Goal: Task Accomplishment & Management: Manage account settings

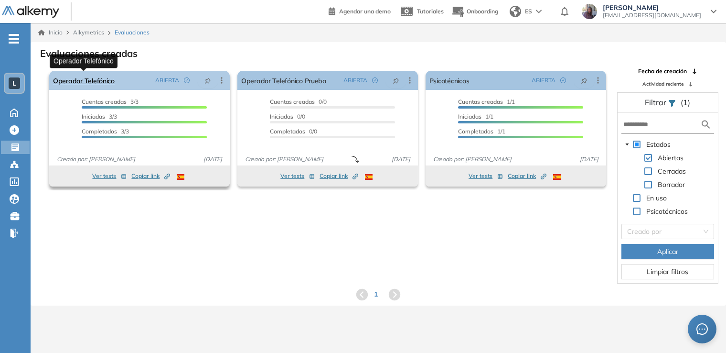
click at [76, 80] on link "Operador Telefónico" at bounding box center [84, 80] width 62 height 19
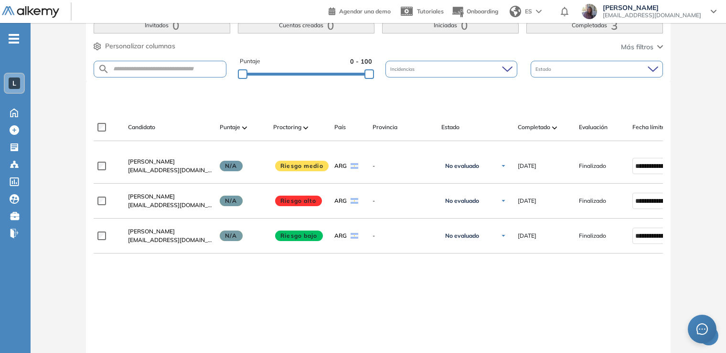
scroll to position [229, 0]
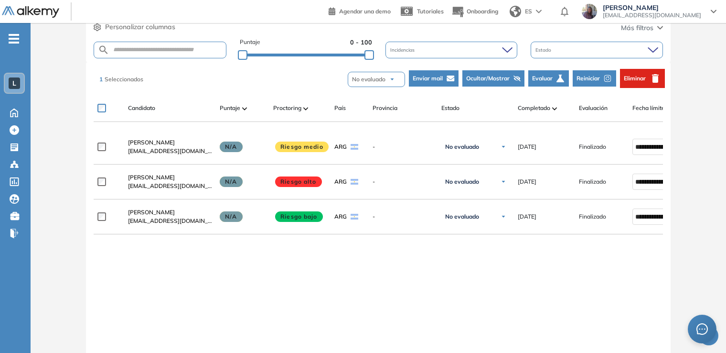
click at [553, 79] on button "Evaluar" at bounding box center [549, 78] width 41 height 16
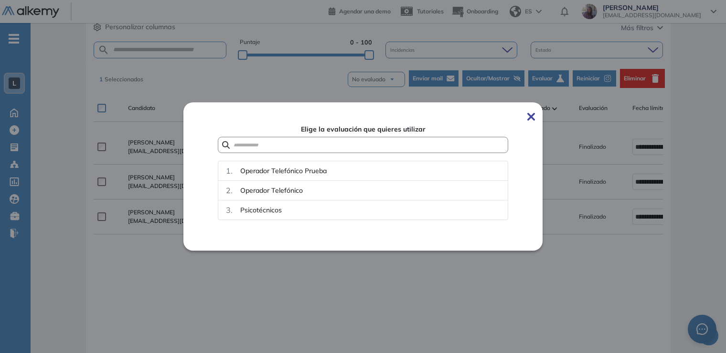
click at [535, 117] on img at bounding box center [532, 117] width 8 height 8
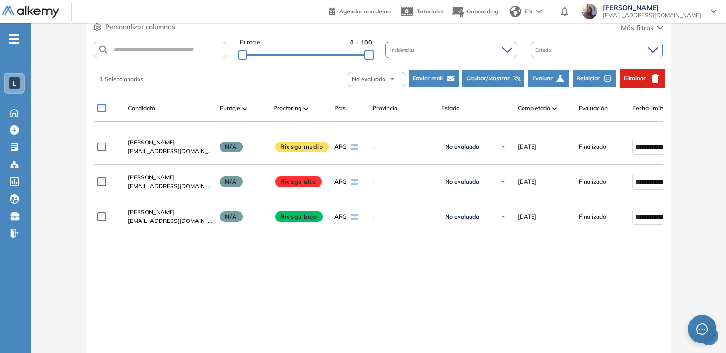
click at [388, 84] on button "No evaluado" at bounding box center [376, 79] width 57 height 15
click at [367, 273] on div "**********" at bounding box center [379, 262] width 570 height 265
drag, startPoint x: 726, startPoint y: 245, endPoint x: 729, endPoint y: 228, distance: 17.0
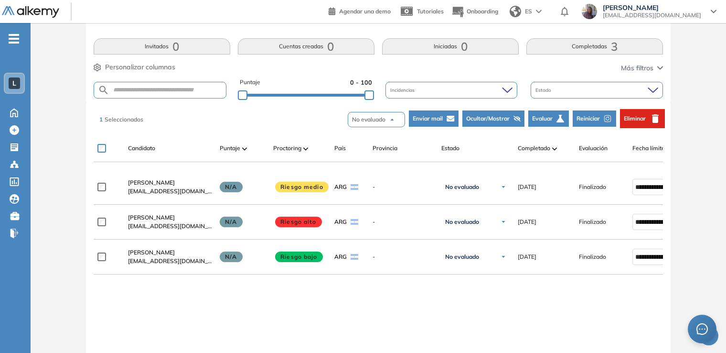
scroll to position [191, 0]
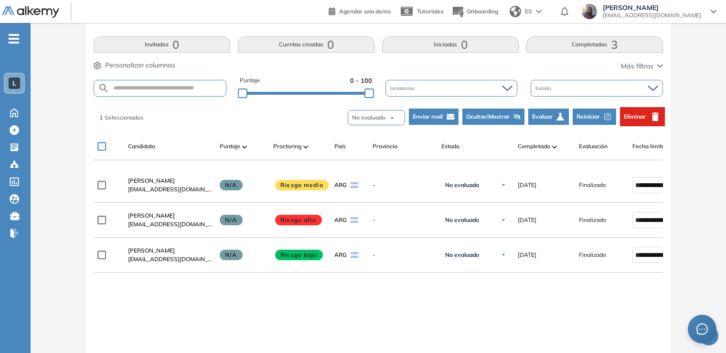
drag, startPoint x: 518, startPoint y: 166, endPoint x: 587, endPoint y: 168, distance: 68.9
click at [587, 168] on div at bounding box center [379, 164] width 570 height 8
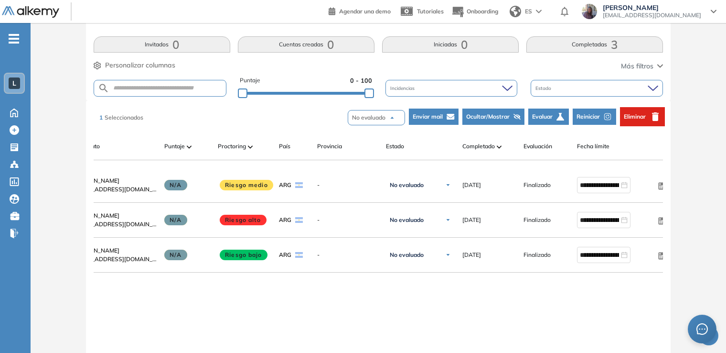
scroll to position [0, 73]
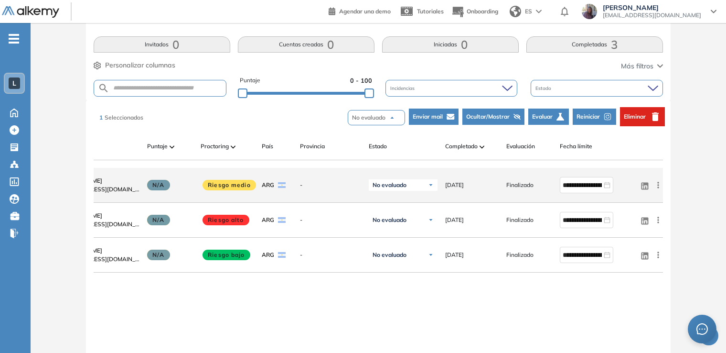
click at [658, 186] on icon at bounding box center [659, 185] width 10 height 10
click at [619, 236] on span "Evaluar" at bounding box center [624, 233] width 24 height 9
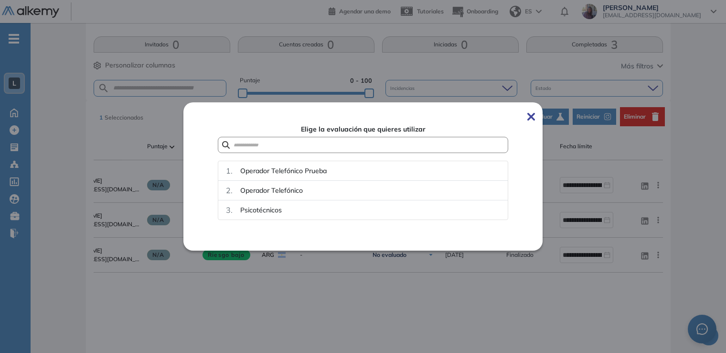
click at [532, 115] on img at bounding box center [532, 117] width 8 height 8
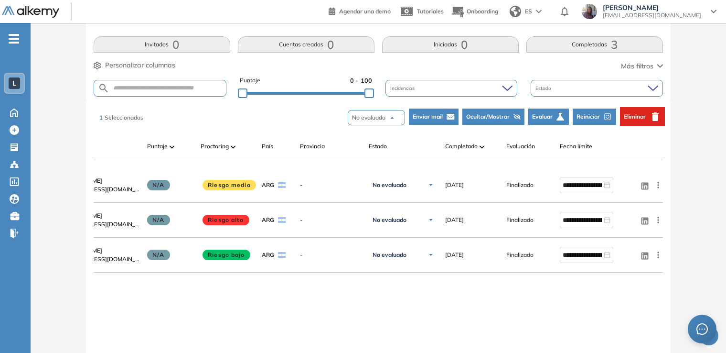
scroll to position [0, 0]
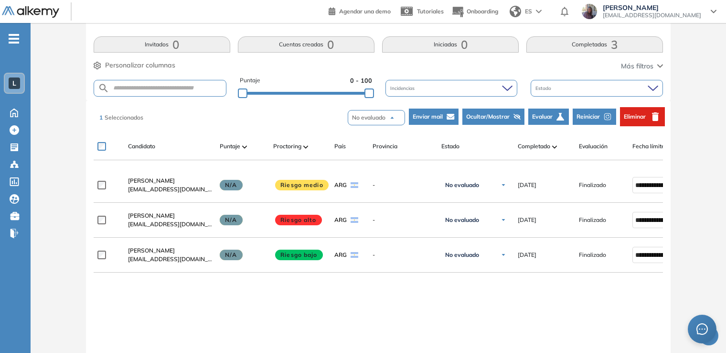
click at [282, 302] on div "**********" at bounding box center [379, 300] width 570 height 265
click at [658, 89] on icon at bounding box center [653, 88] width 11 height 6
click at [508, 85] on icon at bounding box center [507, 88] width 11 height 6
click at [701, 139] on div "Evaluación : Operador Telefónico Abierta Ver evaluación Cerrar evaluación Dashb…" at bounding box center [378, 155] width 688 height 609
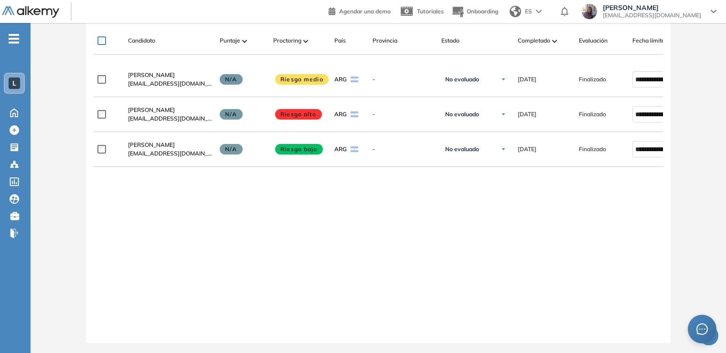
scroll to position [304, 0]
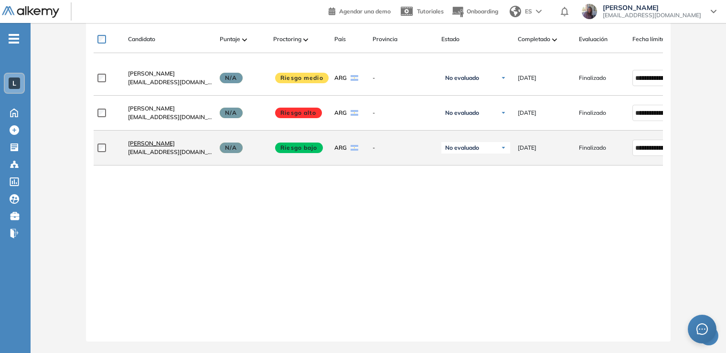
click at [136, 140] on span "[PERSON_NAME]" at bounding box center [151, 143] width 47 height 7
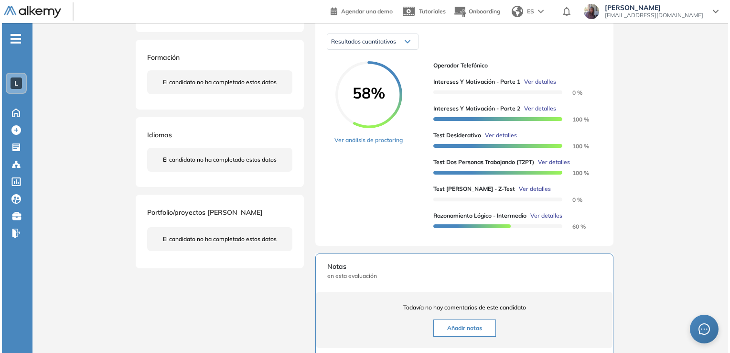
scroll to position [172, 0]
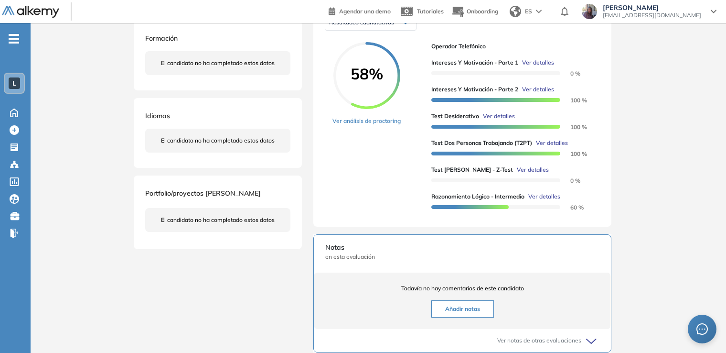
click at [501, 120] on span "Ver detalles" at bounding box center [499, 116] width 32 height 9
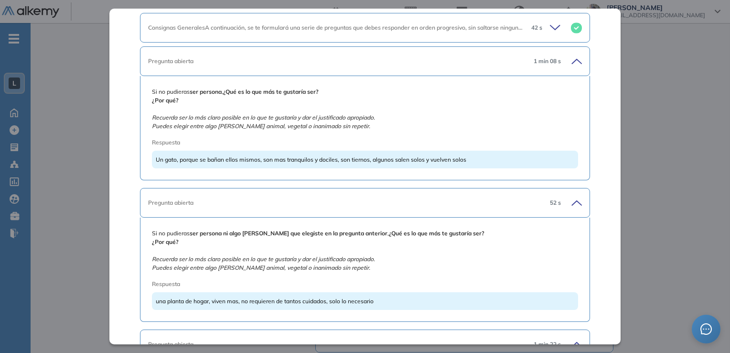
scroll to position [419, 0]
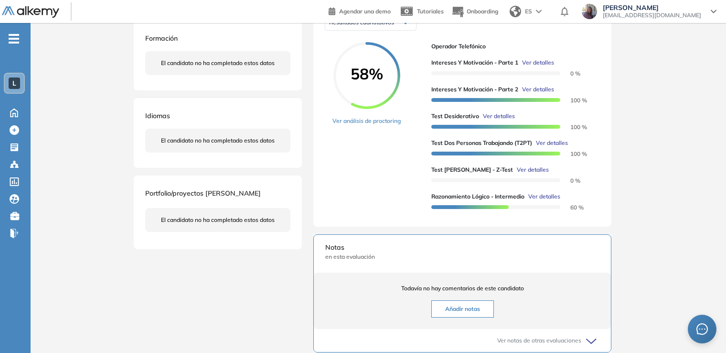
click at [662, 155] on div "Inicio Alkymetrics Evaluaciones Dashboard Candidato Test Desiderativo Proyectiv…" at bounding box center [379, 188] width 696 height 675
click at [517, 174] on span "Ver detalles" at bounding box center [533, 169] width 32 height 9
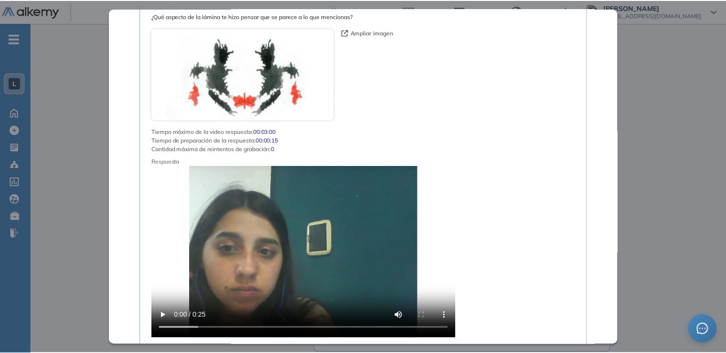
scroll to position [4795, 0]
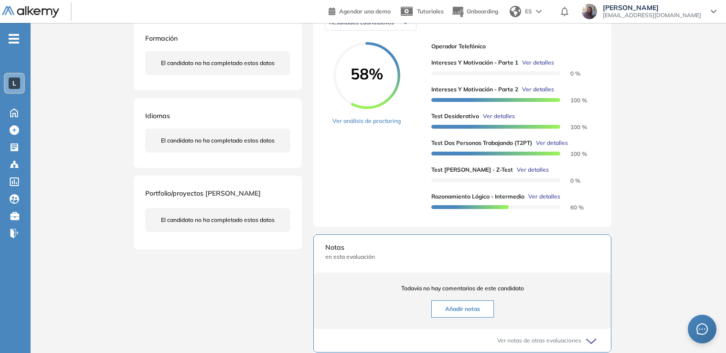
click at [667, 142] on div "Inicio Alkymetrics Evaluaciones Dashboard Candidato Test [PERSON_NAME] - Z-Test…" at bounding box center [379, 188] width 696 height 675
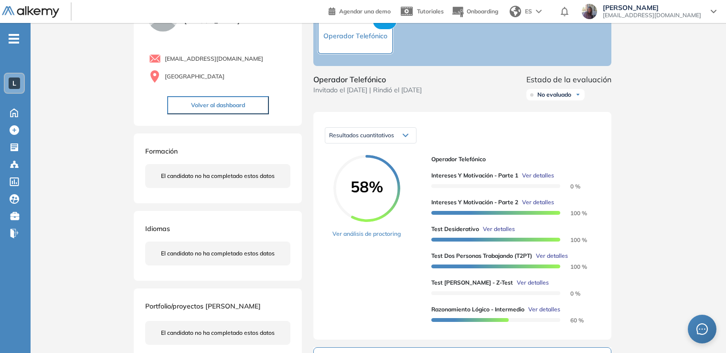
scroll to position [0, 0]
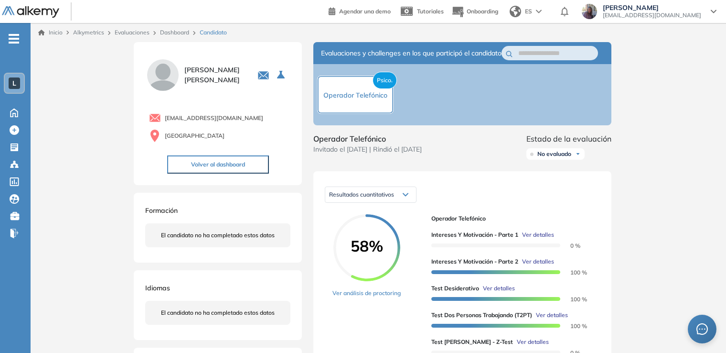
click at [208, 167] on button "Volver al dashboard" at bounding box center [218, 164] width 102 height 18
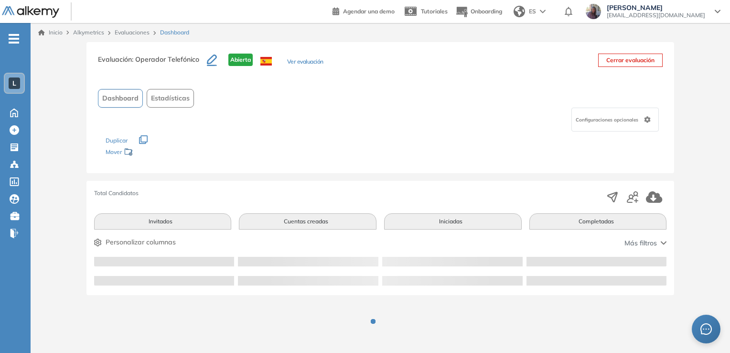
click at [208, 167] on div "Evaluación : Operador Telefónico Abierta Ver evaluación Cerrar evaluación Dashb…" at bounding box center [381, 107] width 588 height 131
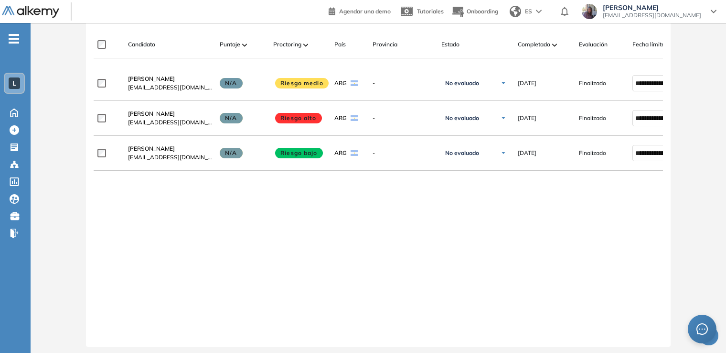
scroll to position [304, 0]
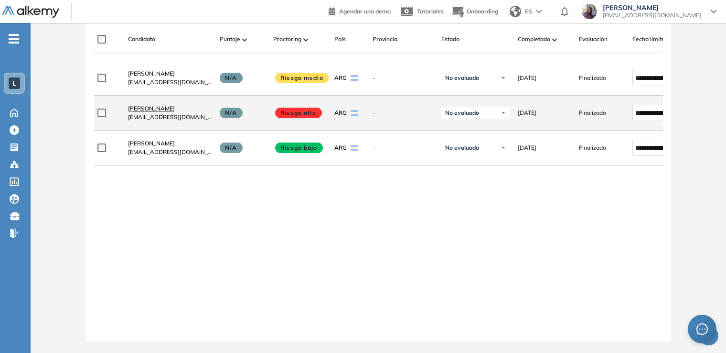
click at [143, 107] on span "[PERSON_NAME]" at bounding box center [151, 108] width 47 height 7
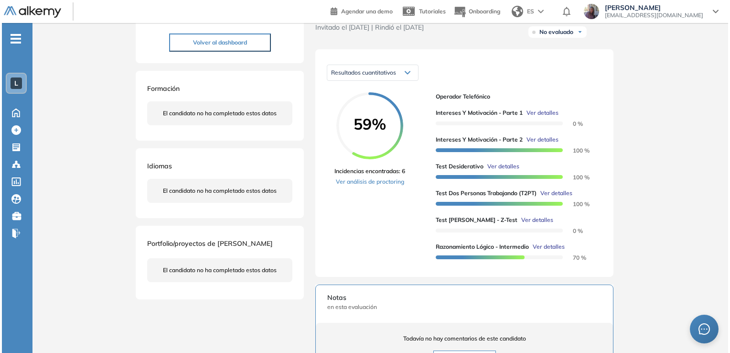
scroll to position [172, 0]
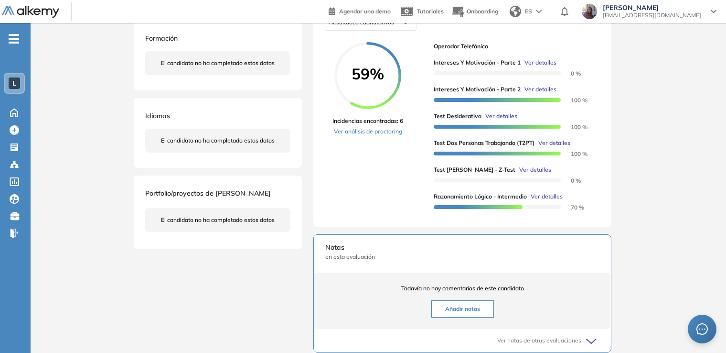
click at [509, 120] on span "Ver detalles" at bounding box center [502, 116] width 32 height 9
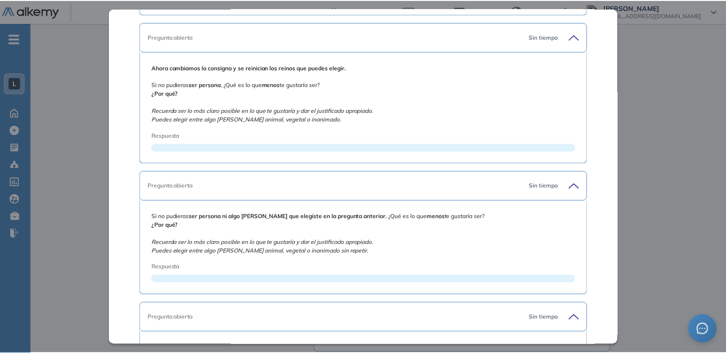
scroll to position [1006, 0]
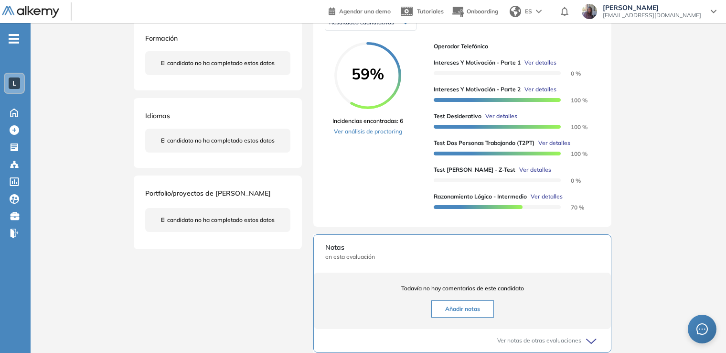
click at [657, 228] on div "Inicio Alkymetrics Evaluaciones Dashboard Candidato Test Desiderativo Proyectiv…" at bounding box center [379, 188] width 696 height 675
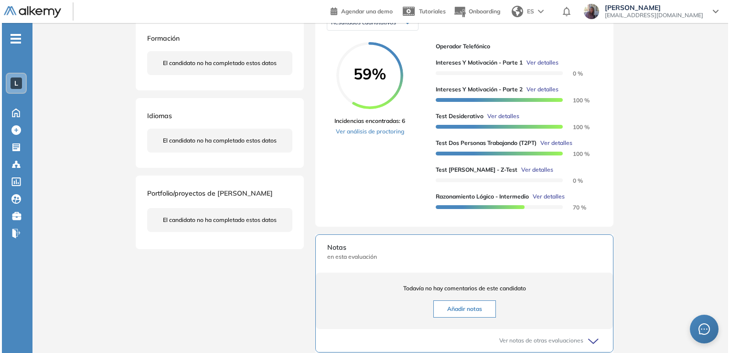
scroll to position [628, 0]
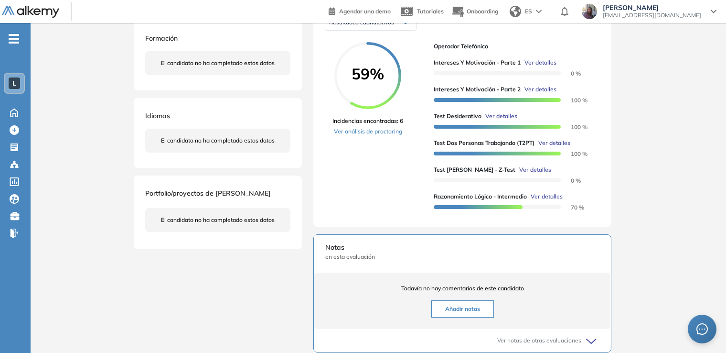
click at [558, 147] on span "Ver detalles" at bounding box center [555, 143] width 32 height 9
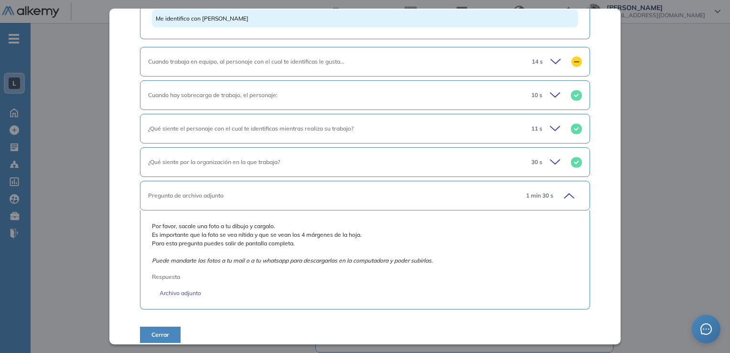
scroll to position [1074, 0]
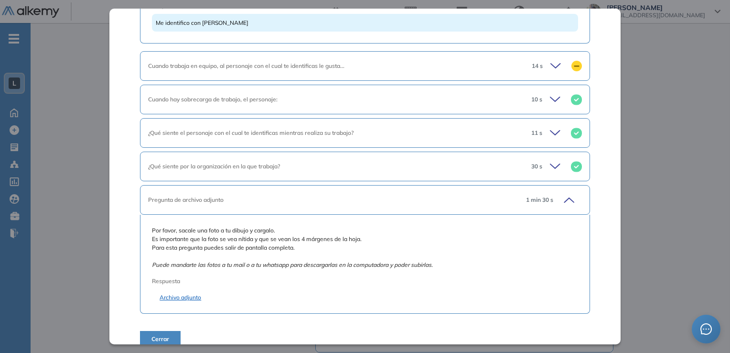
click at [167, 295] on link "Archivo adjunto" at bounding box center [365, 297] width 411 height 9
click at [553, 64] on icon at bounding box center [556, 66] width 10 height 4
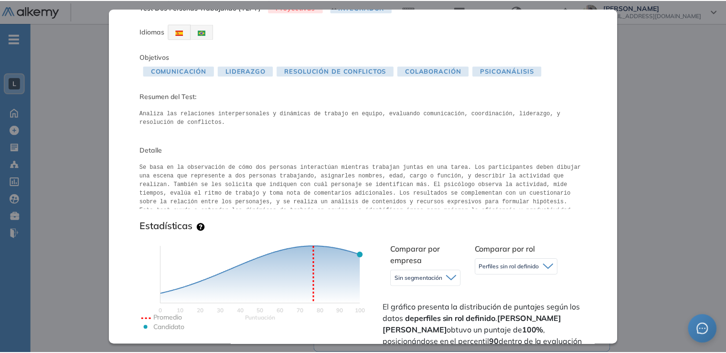
scroll to position [0, 0]
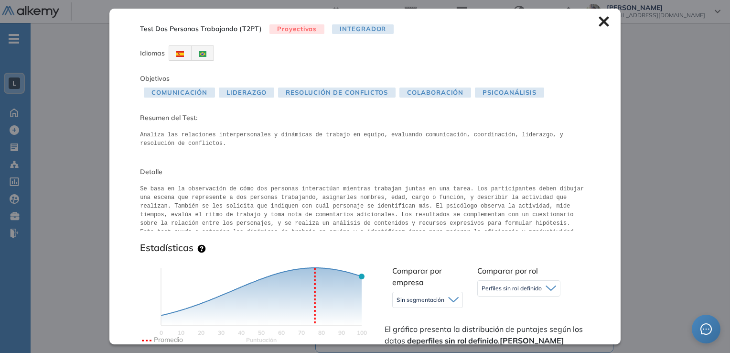
click at [599, 24] on icon at bounding box center [604, 22] width 10 height 10
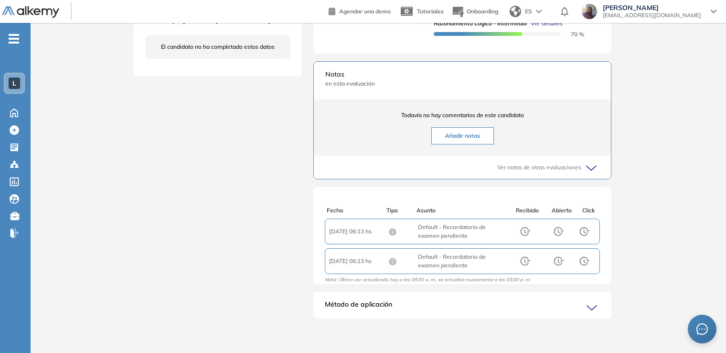
scroll to position [344, 0]
drag, startPoint x: 722, startPoint y: 254, endPoint x: 728, endPoint y: 254, distance: 6.7
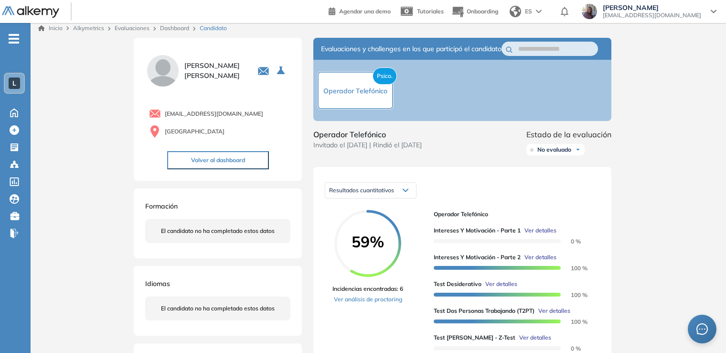
scroll to position [0, 0]
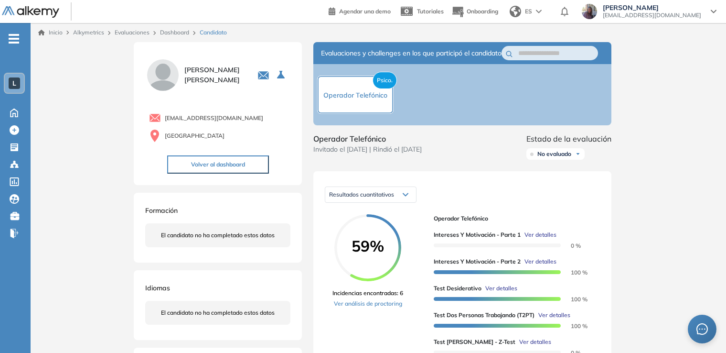
click at [195, 167] on button "Volver al dashboard" at bounding box center [218, 164] width 102 height 18
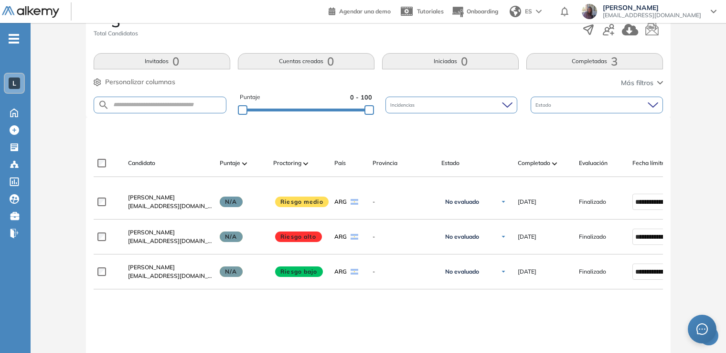
scroll to position [134, 0]
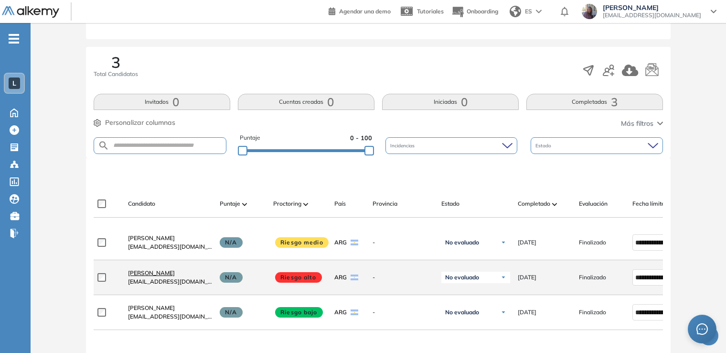
click at [143, 274] on span "[PERSON_NAME]" at bounding box center [151, 272] width 47 height 7
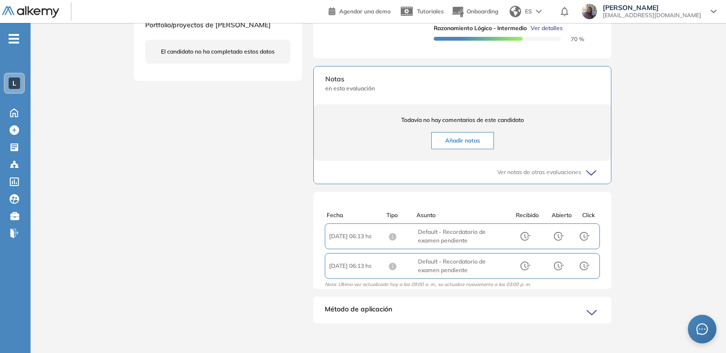
scroll to position [354, 0]
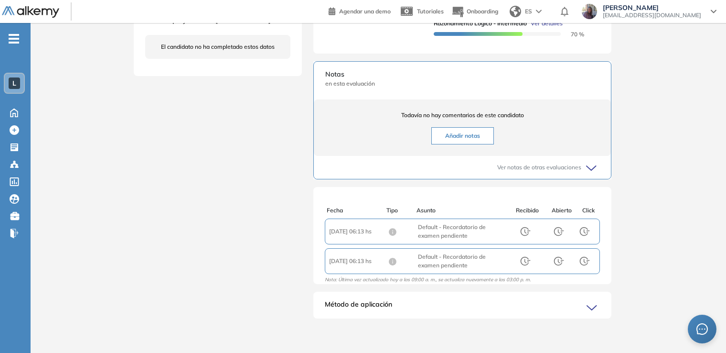
click at [593, 307] on icon at bounding box center [593, 307] width 13 height 13
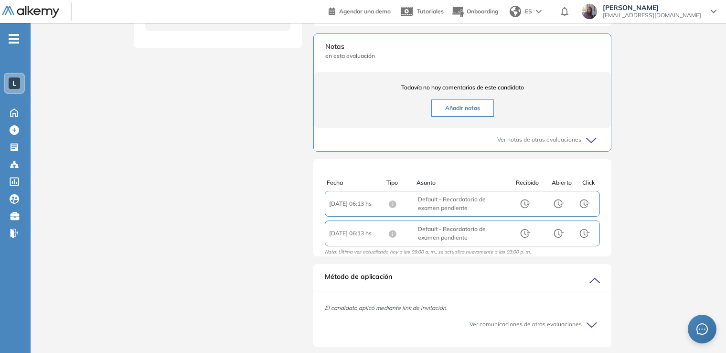
scroll to position [410, 0]
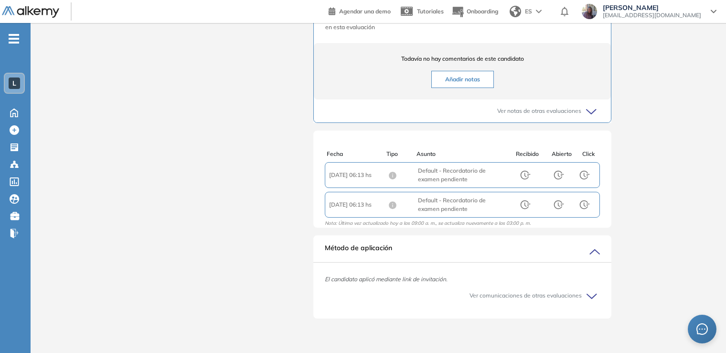
click at [592, 298] on icon at bounding box center [592, 296] width 10 height 4
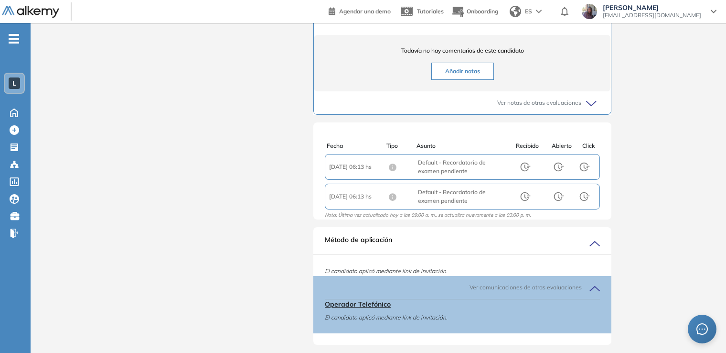
click at [592, 295] on icon at bounding box center [593, 288] width 13 height 13
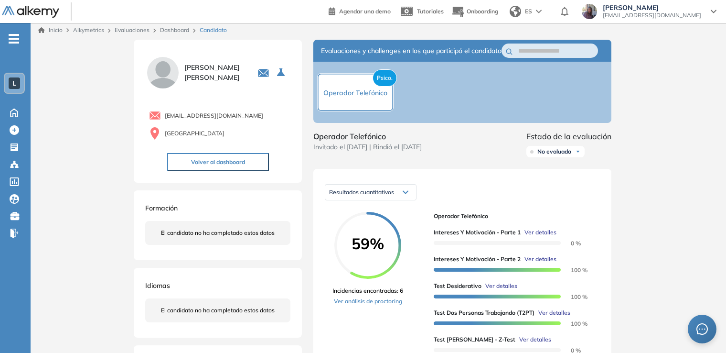
scroll to position [0, 0]
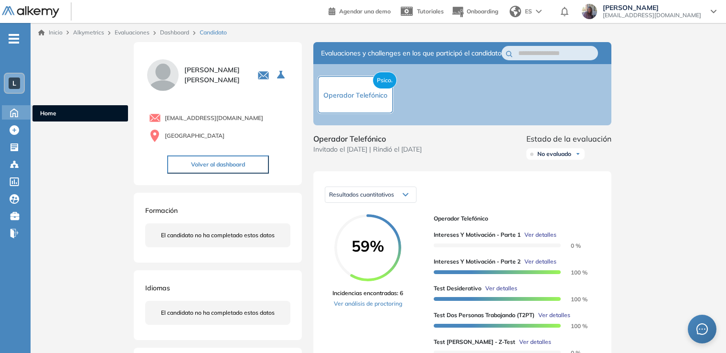
click at [12, 115] on icon at bounding box center [14, 111] width 17 height 11
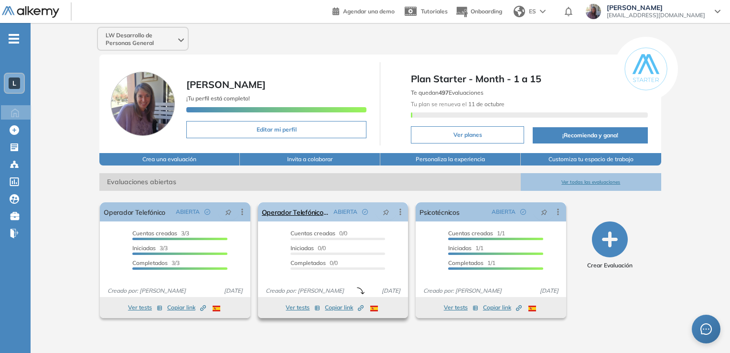
click at [403, 212] on icon at bounding box center [401, 212] width 10 height 10
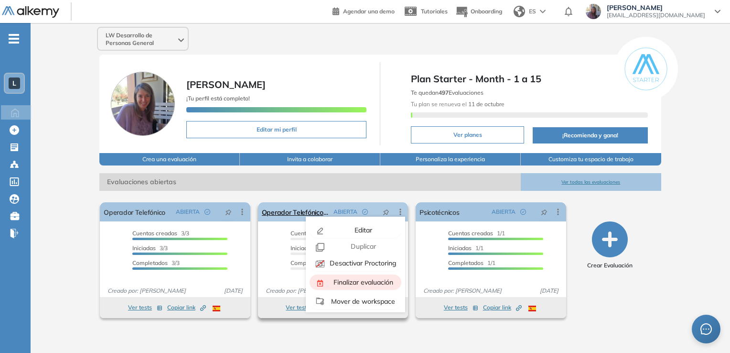
click at [339, 282] on span "Finalizar evaluación" at bounding box center [363, 282] width 62 height 9
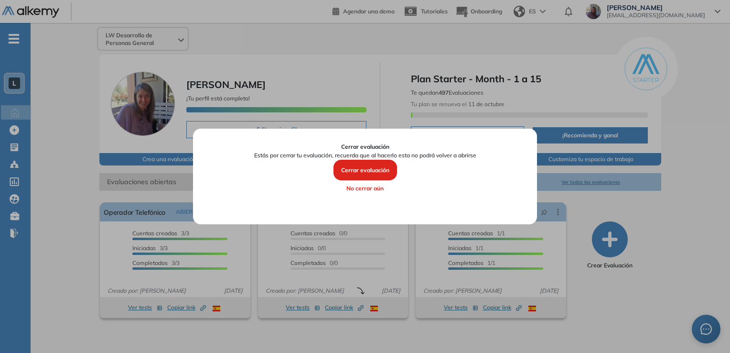
click at [648, 202] on div at bounding box center [365, 176] width 730 height 353
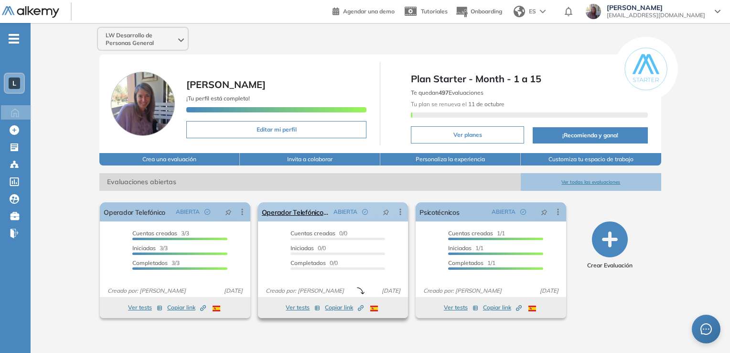
click at [401, 215] on icon at bounding box center [401, 212] width 10 height 10
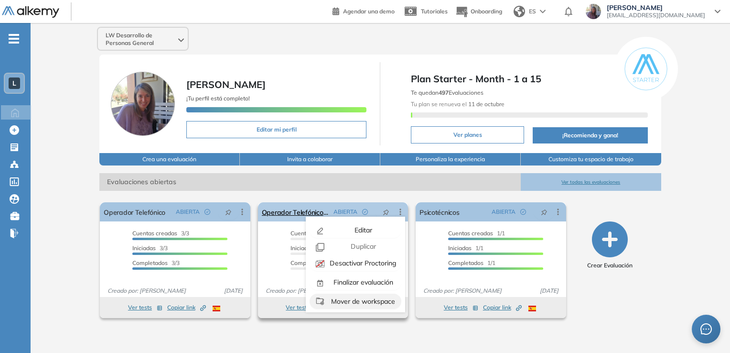
click at [361, 301] on span "Mover de workspace" at bounding box center [362, 301] width 66 height 9
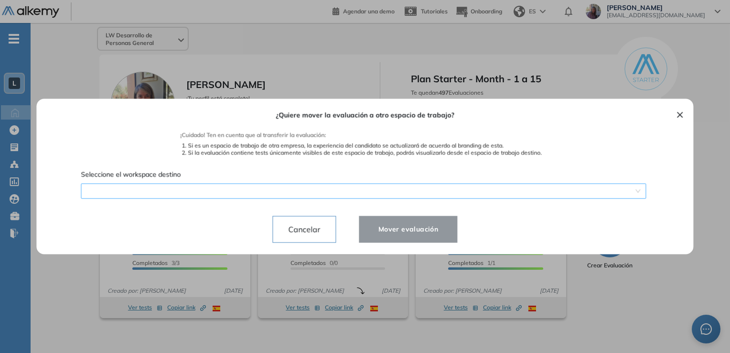
click at [428, 184] on span at bounding box center [364, 191] width 554 height 14
click at [678, 114] on button "×" at bounding box center [681, 113] width 8 height 11
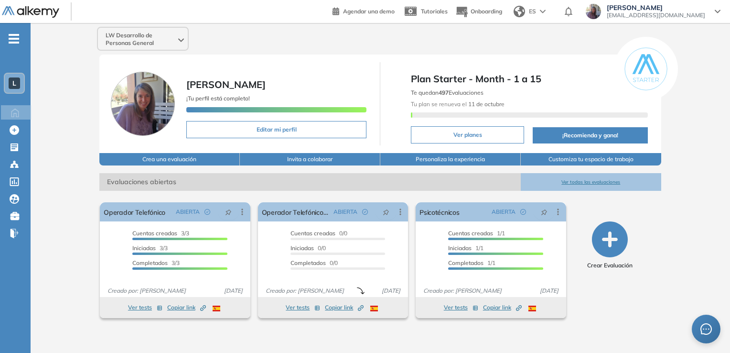
click at [693, 15] on span "[EMAIL_ADDRESS][DOMAIN_NAME]" at bounding box center [656, 15] width 98 height 8
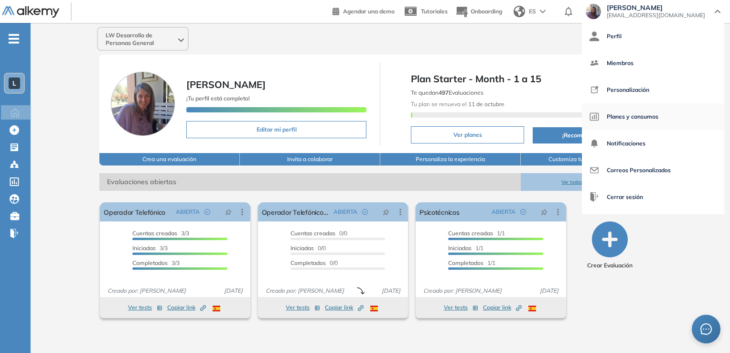
click at [659, 118] on span "Planes y consumos" at bounding box center [633, 116] width 52 height 23
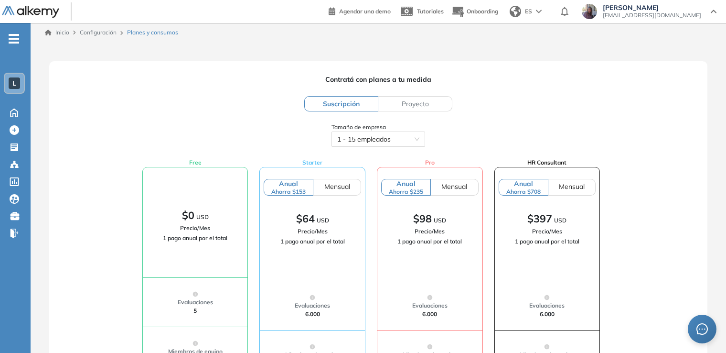
click at [74, 211] on div "Free $0 USD Precio/Mes 1 pago anual por el total Evaluaciones 5 Miembros de equ…" at bounding box center [372, 339] width 636 height 363
click at [11, 162] on icon at bounding box center [15, 165] width 10 height 10
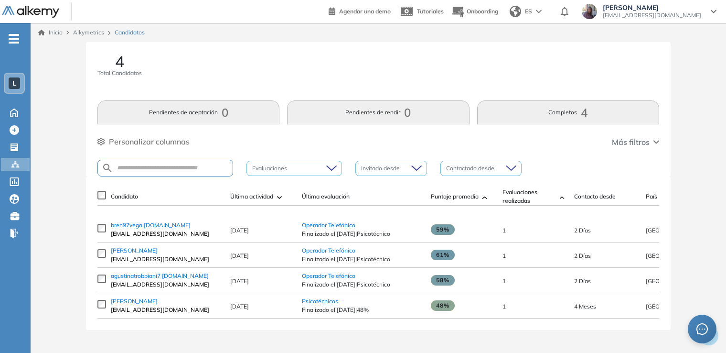
click at [57, 188] on div "4 Total Candidatos Pendientes de aceptación 0 Pendientes de rendir 0 Completos …" at bounding box center [378, 197] width 688 height 311
click at [15, 114] on icon at bounding box center [14, 111] width 17 height 11
